Goal: Transaction & Acquisition: Purchase product/service

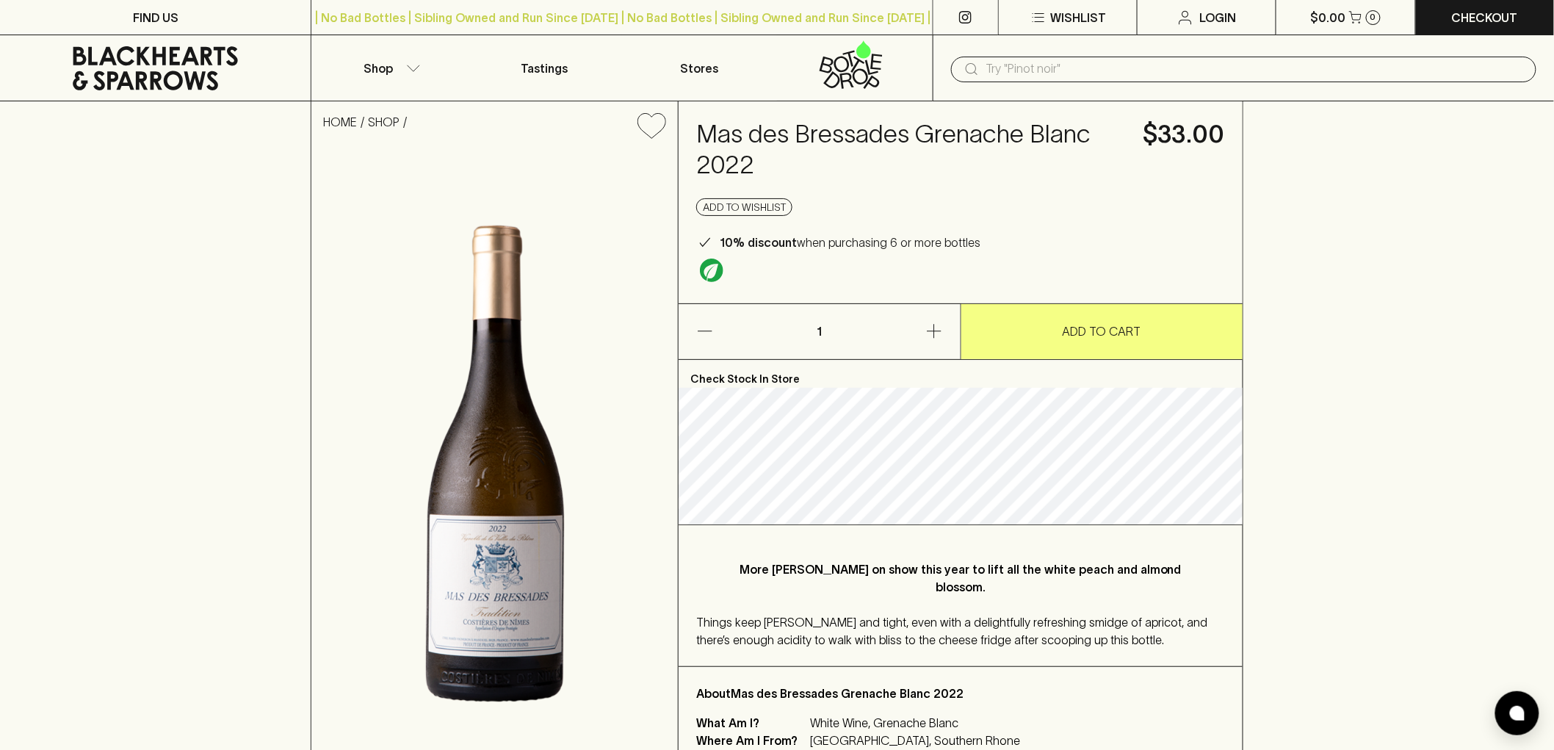
scroll to position [82, 0]
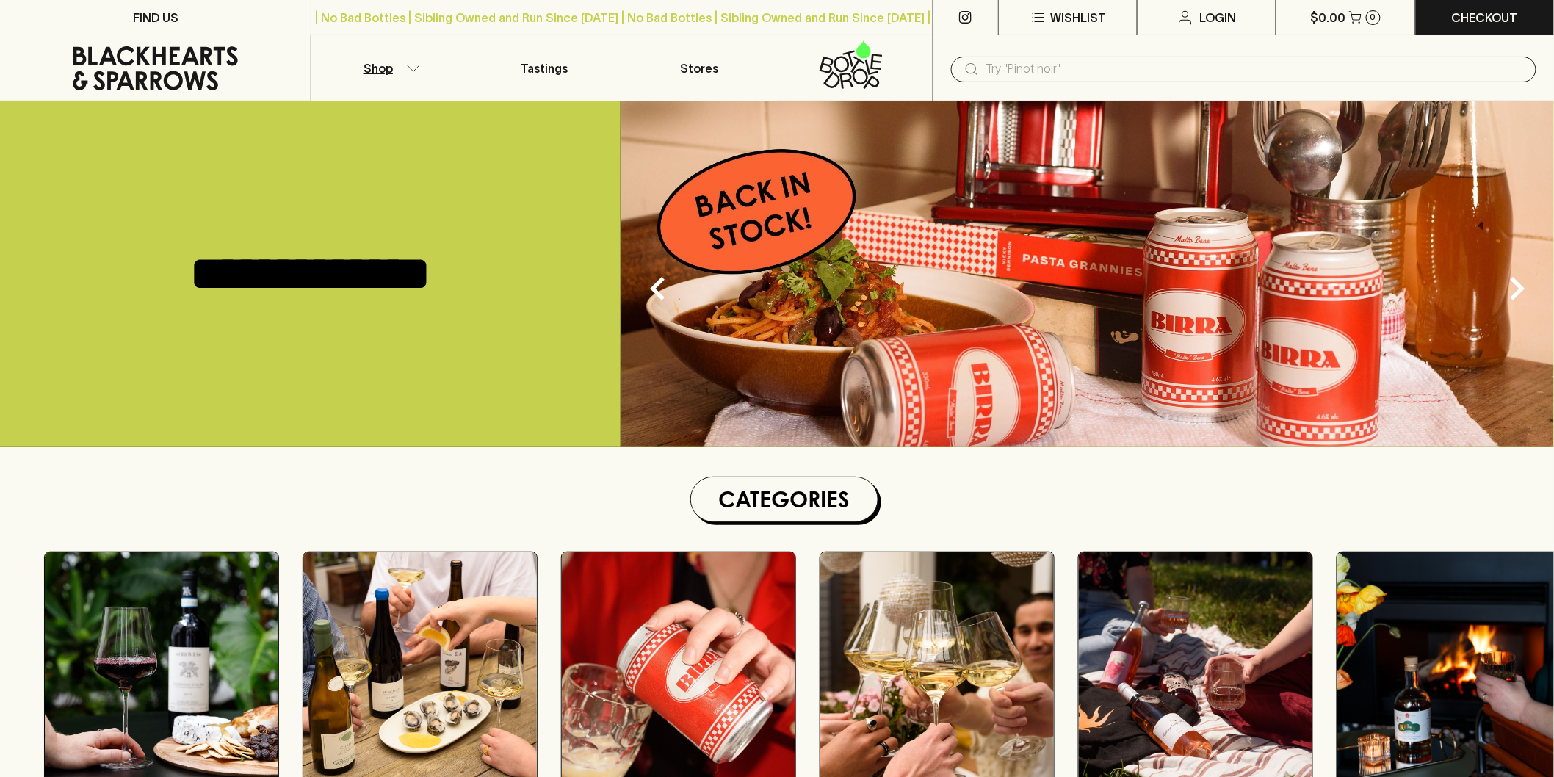
click at [364, 55] on button "Shop" at bounding box center [388, 67] width 155 height 65
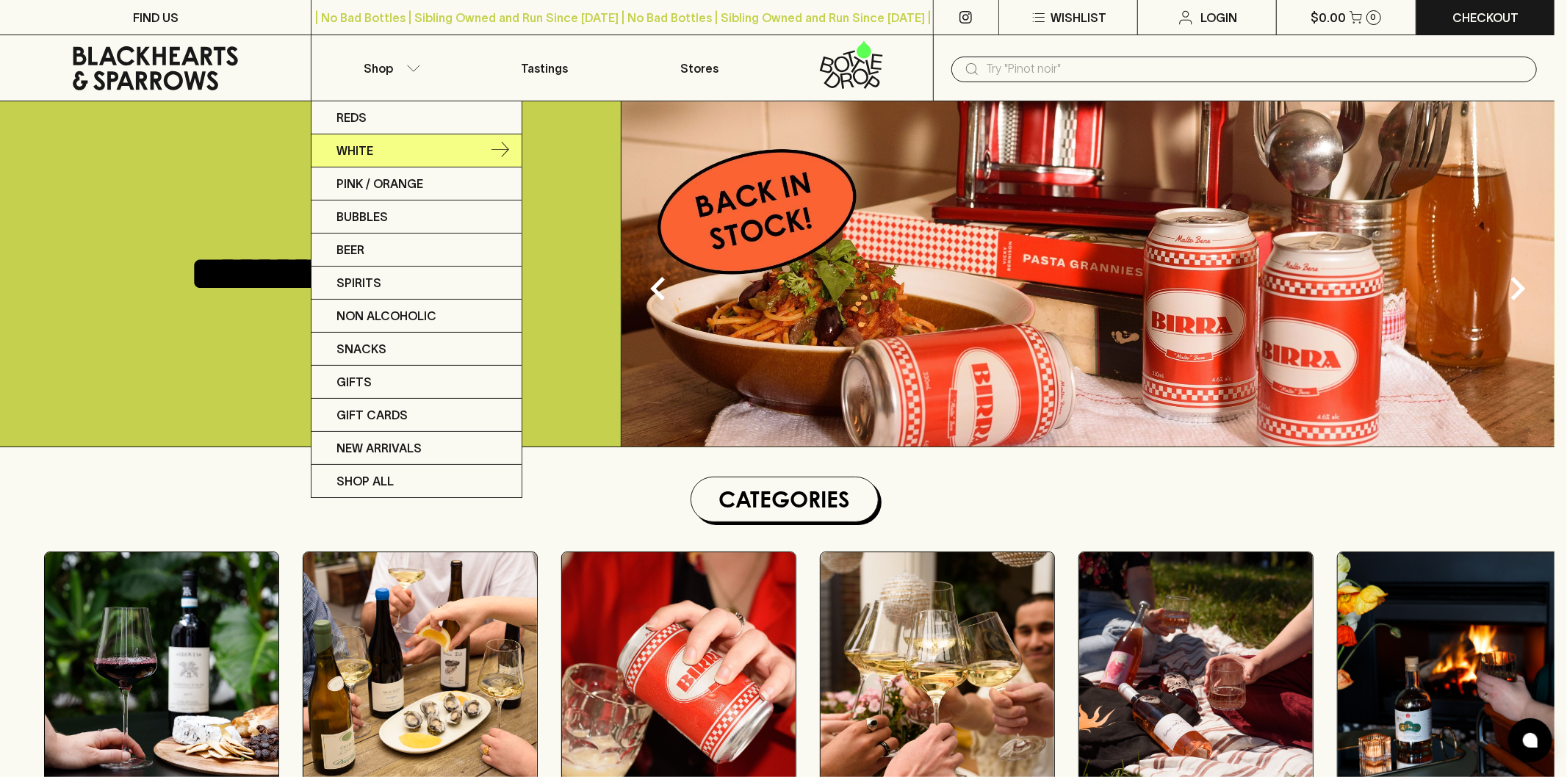
click at [412, 145] on link "White" at bounding box center [416, 150] width 210 height 33
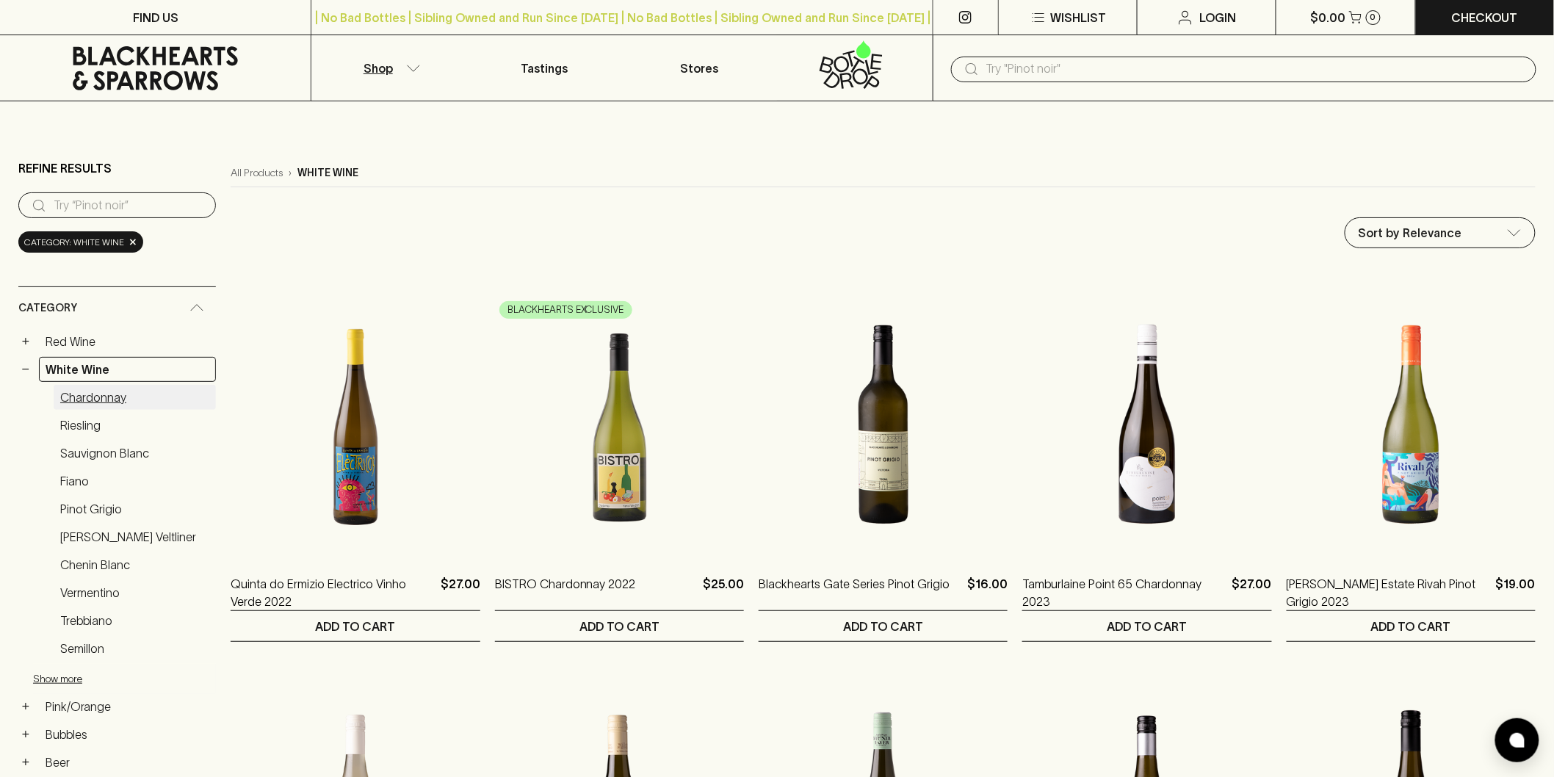
click at [92, 394] on link "Chardonnay" at bounding box center [135, 397] width 162 height 25
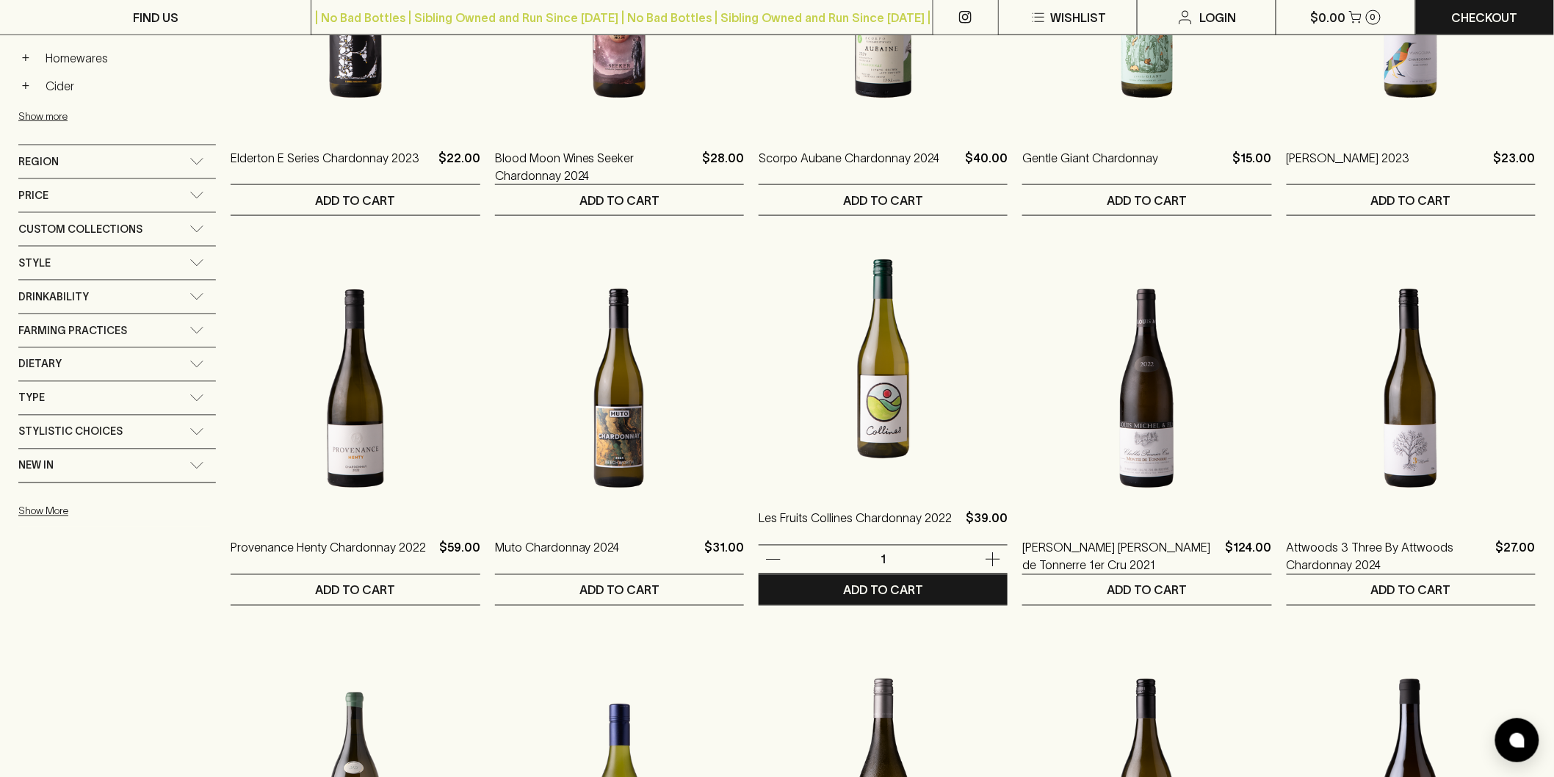
scroll to position [1061, 0]
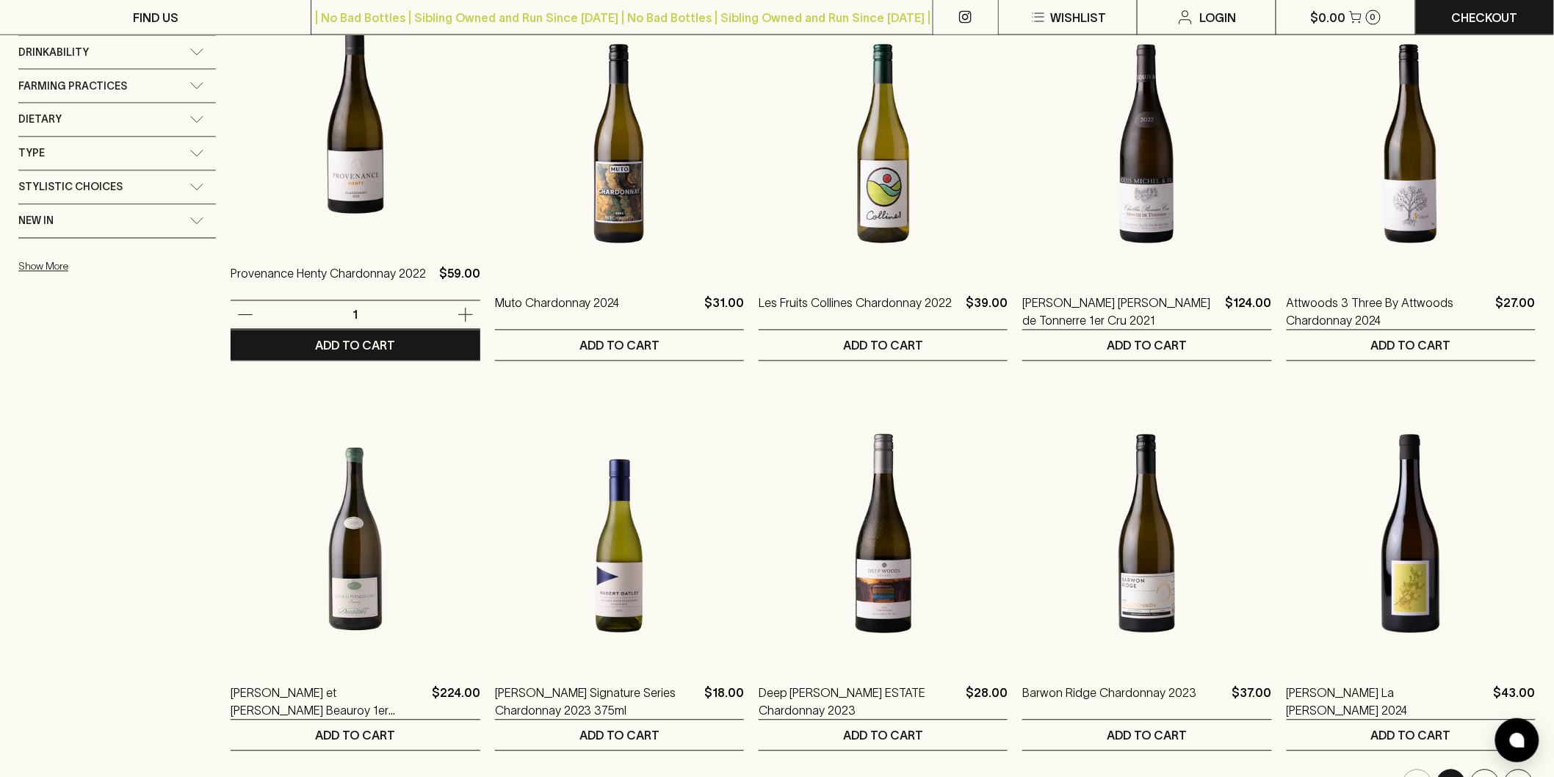
click at [361, 195] on img at bounding box center [355, 114] width 249 height 257
